Goal: Navigation & Orientation: Understand site structure

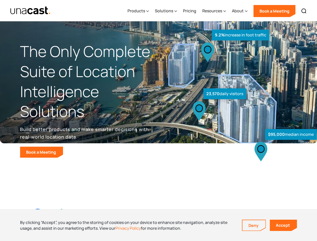
click at [159, 121] on div "$95,000 median income 23,570 daily visitors 9.2% increase in foot traffic" at bounding box center [236, 105] width 155 height 106
click at [218, 11] on div "Resources" at bounding box center [213, 11] width 20 height 6
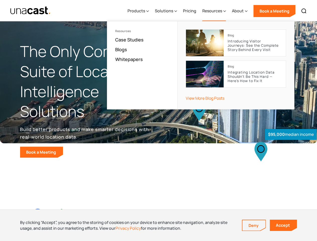
click at [139, 11] on div "Products" at bounding box center [137, 11] width 18 height 6
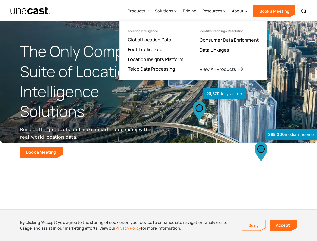
click at [167, 11] on div "Solutions" at bounding box center [164, 11] width 18 height 6
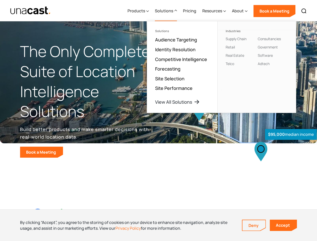
click at [215, 11] on div "Resources" at bounding box center [213, 11] width 20 height 6
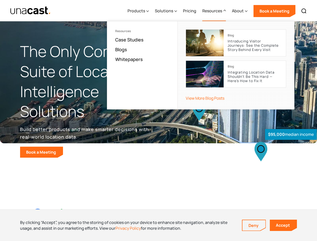
click at [240, 11] on div "About" at bounding box center [238, 11] width 12 height 6
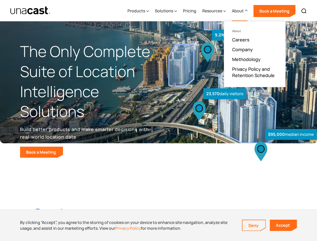
click at [304, 11] on img at bounding box center [304, 11] width 6 height 6
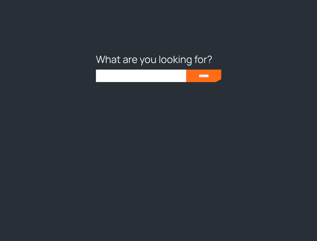
click at [159, 225] on div at bounding box center [158, 120] width 317 height 241
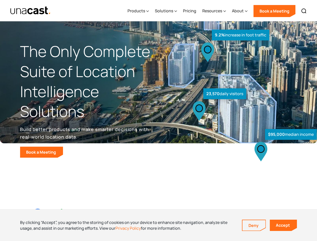
click at [254, 226] on link "Deny" at bounding box center [254, 225] width 23 height 11
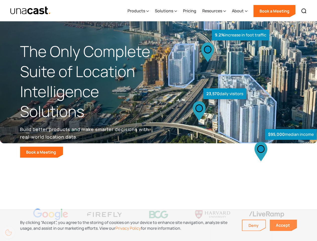
click at [284, 225] on link "Accept" at bounding box center [283, 225] width 27 height 11
